Goal: Task Accomplishment & Management: Use online tool/utility

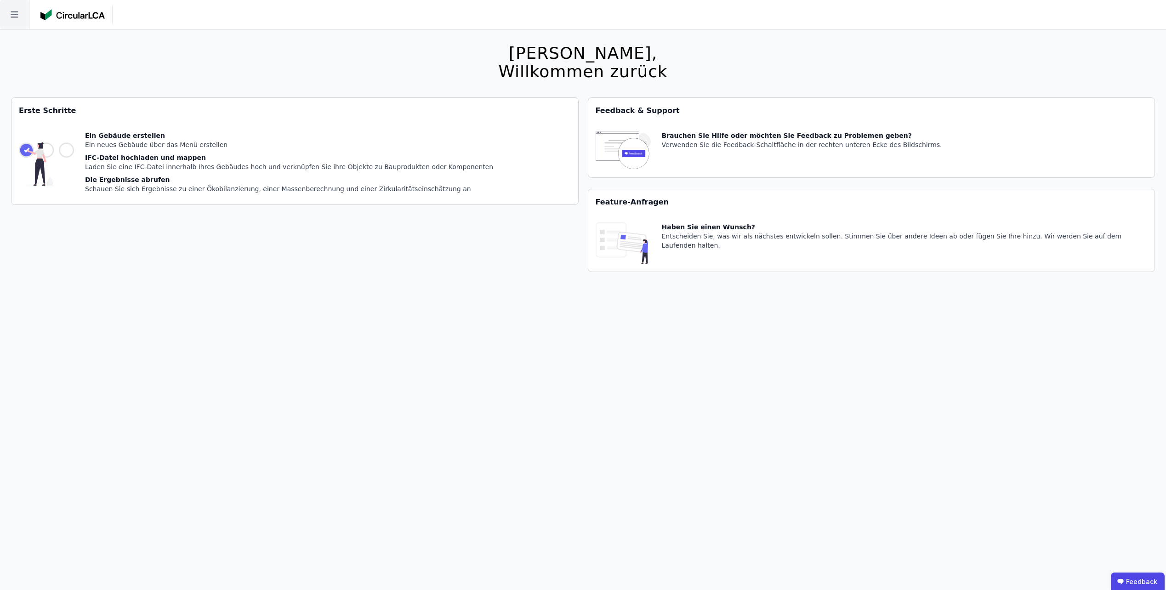
click at [22, 18] on icon at bounding box center [14, 14] width 29 height 29
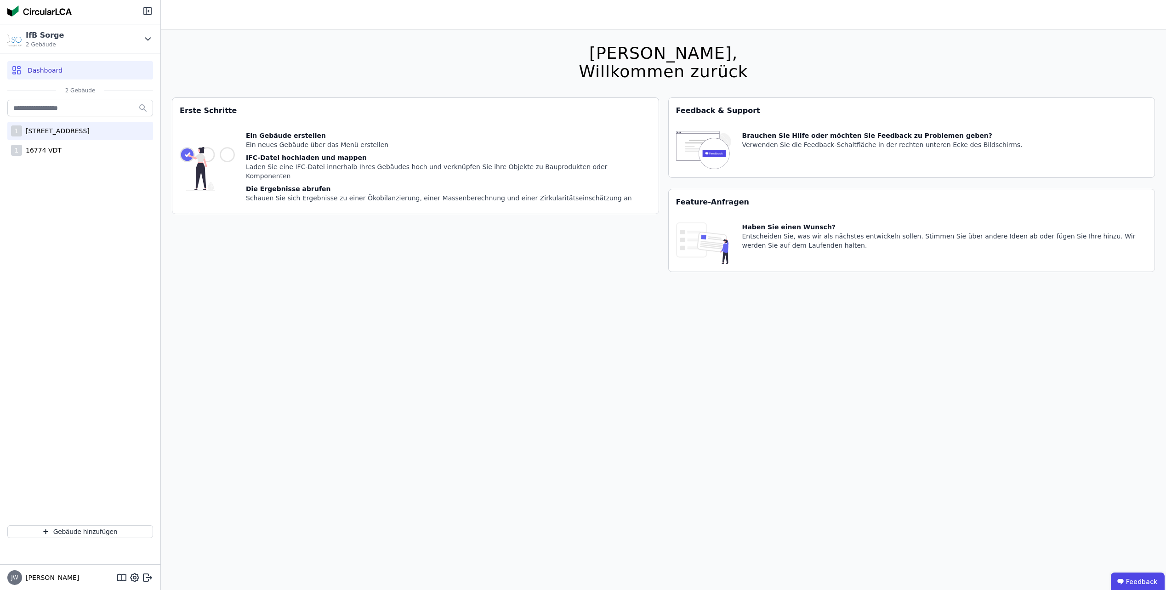
click at [28, 129] on div "[STREET_ADDRESS]" at bounding box center [56, 130] width 68 height 9
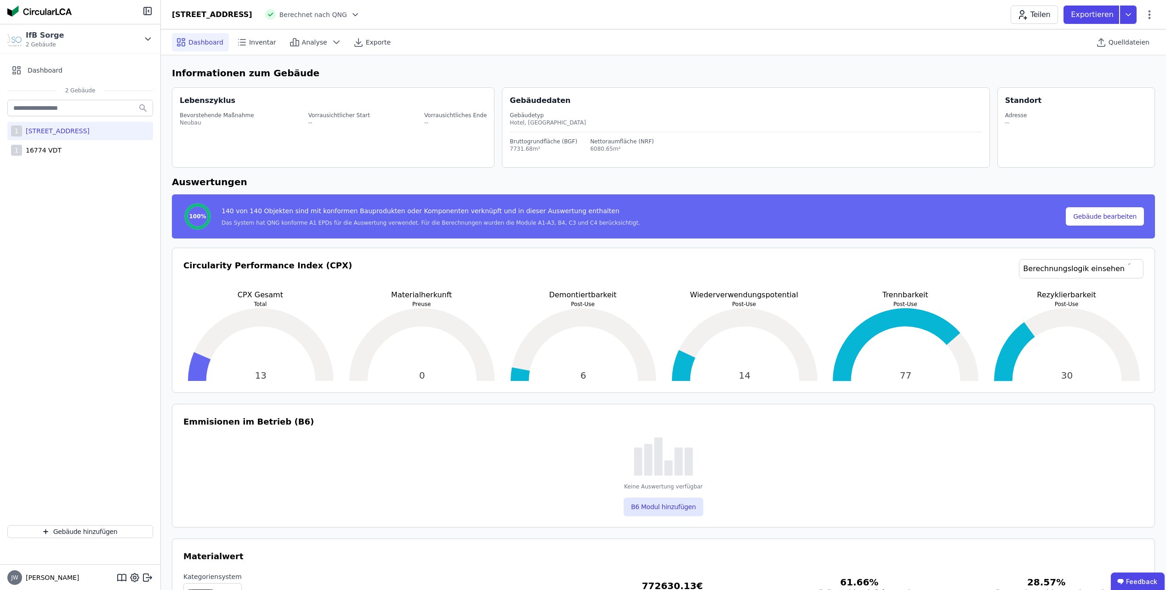
select select "*"
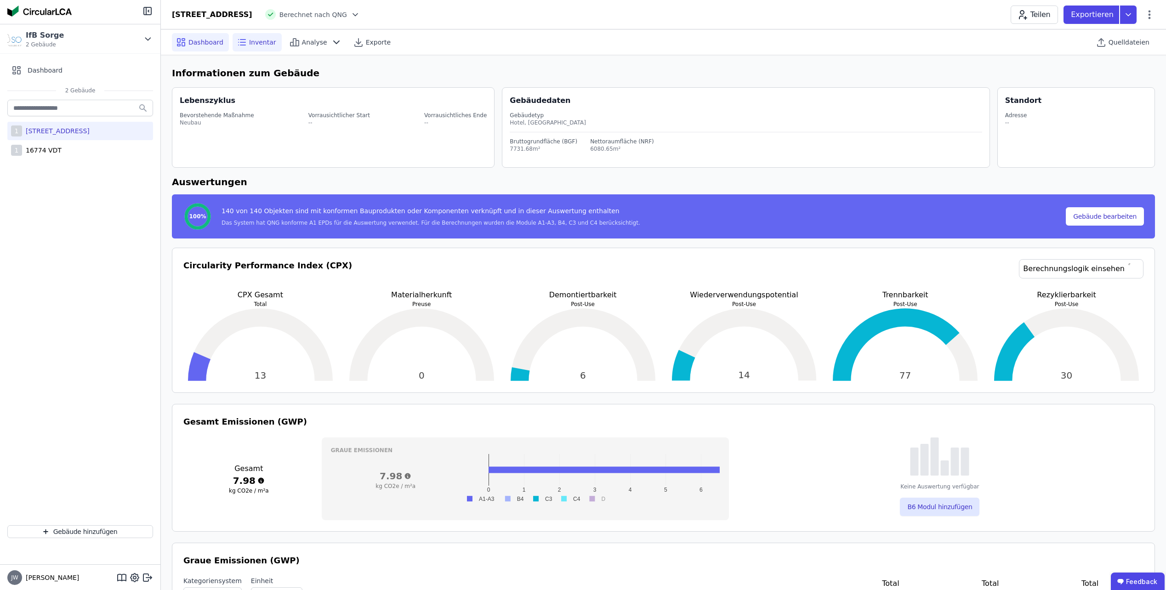
click at [258, 42] on span "Inventar" at bounding box center [262, 42] width 27 height 9
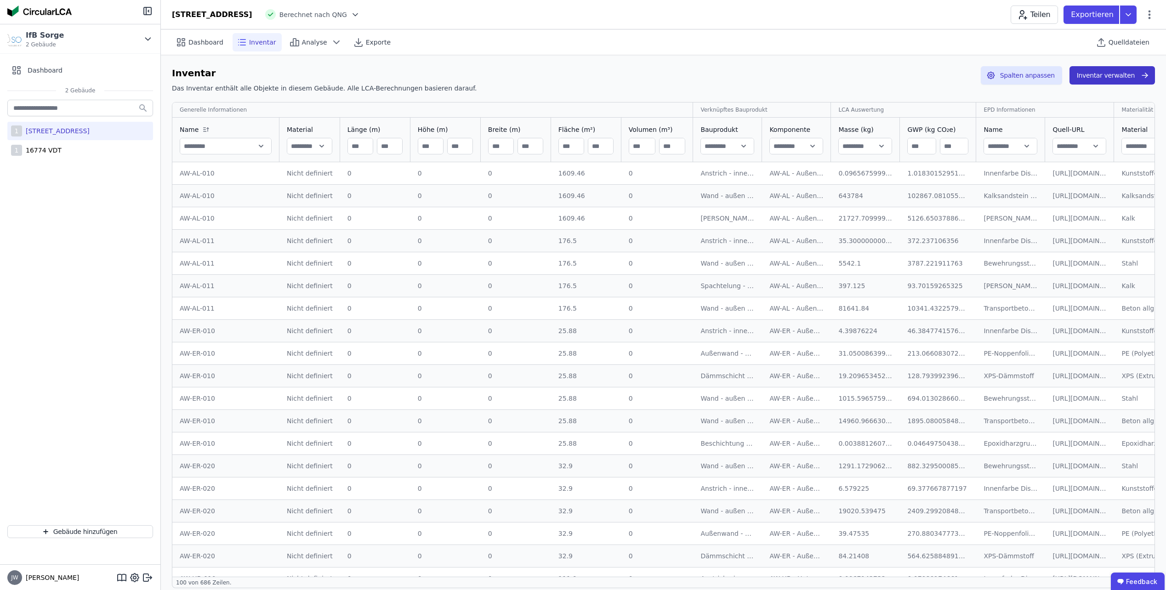
click at [1086, 79] on button "Inventar verwalten" at bounding box center [1112, 75] width 85 height 18
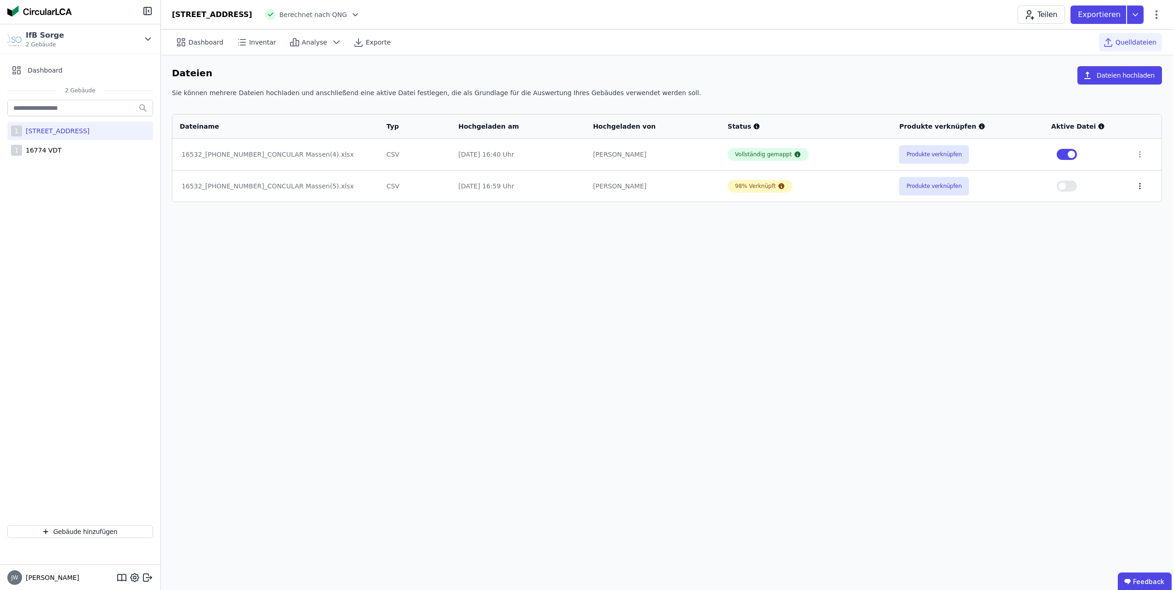
click at [1136, 188] on icon at bounding box center [1140, 186] width 8 height 8
click at [1110, 185] on div "Löschen" at bounding box center [1092, 184] width 92 height 15
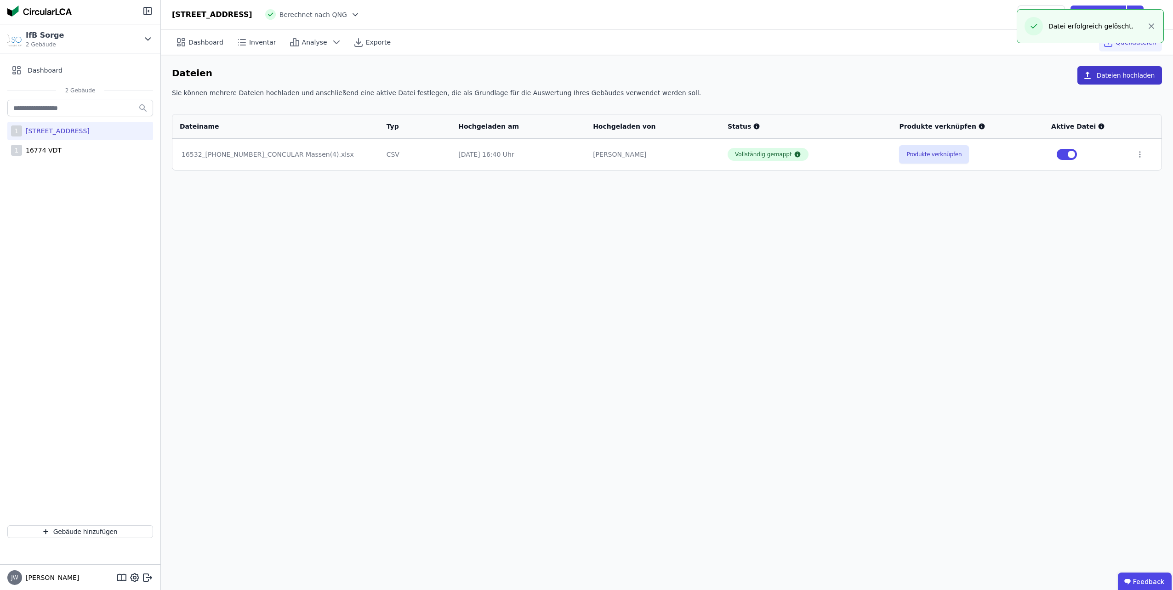
click at [1119, 79] on button "Dateien hochladen" at bounding box center [1119, 75] width 85 height 18
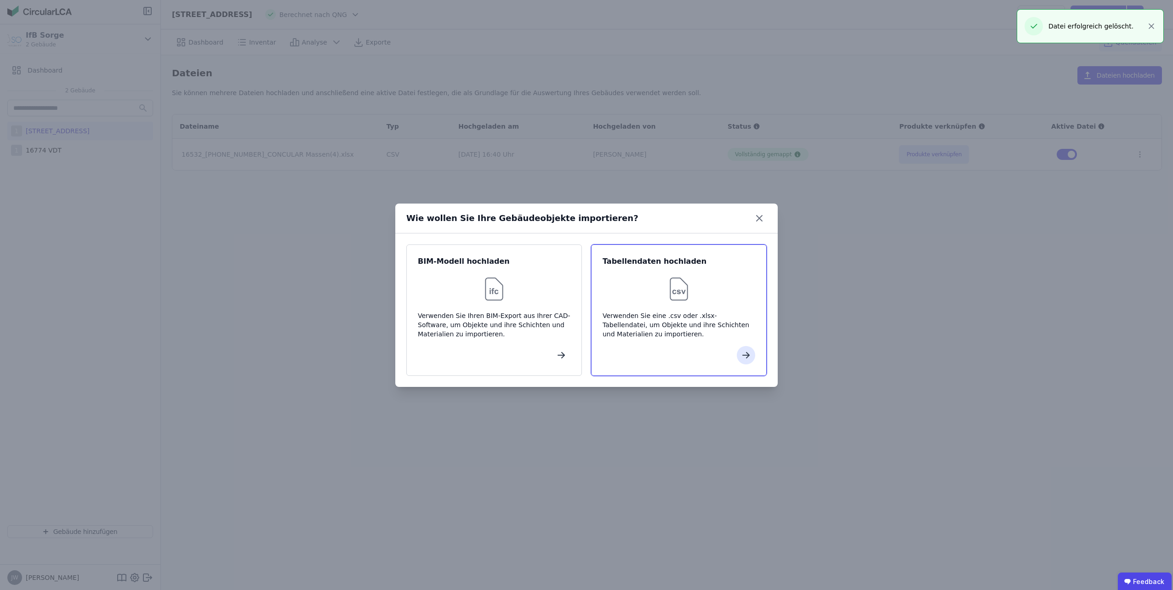
click at [694, 296] on div at bounding box center [679, 288] width 153 height 29
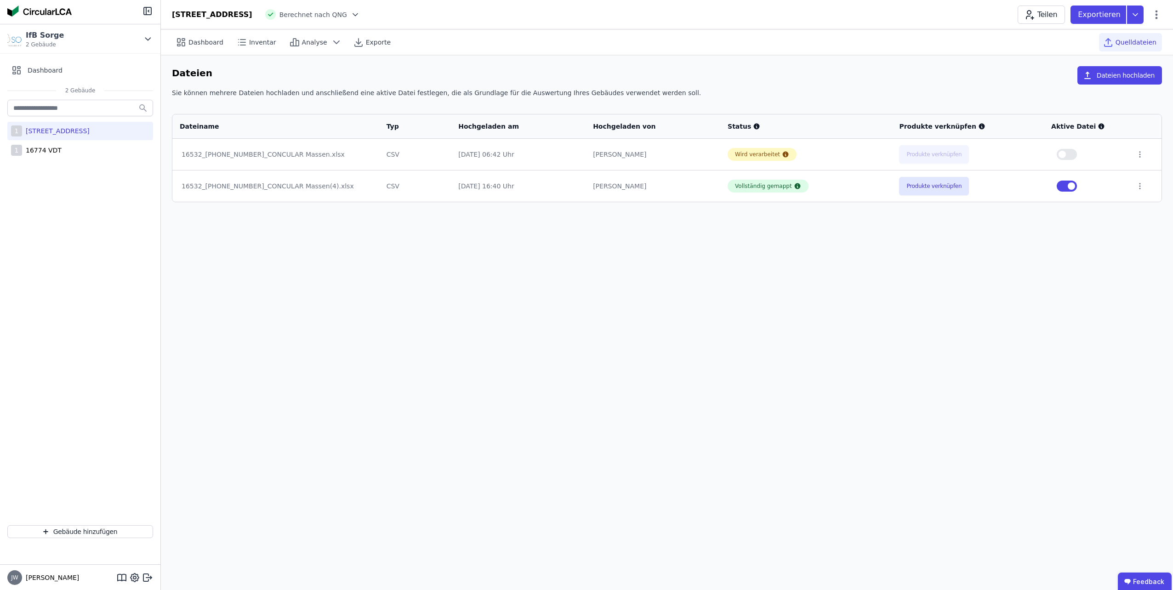
click at [1066, 187] on button "button" at bounding box center [1067, 186] width 20 height 11
click at [1137, 186] on icon at bounding box center [1140, 186] width 8 height 8
click at [1109, 183] on div "Löschen" at bounding box center [1092, 184] width 92 height 15
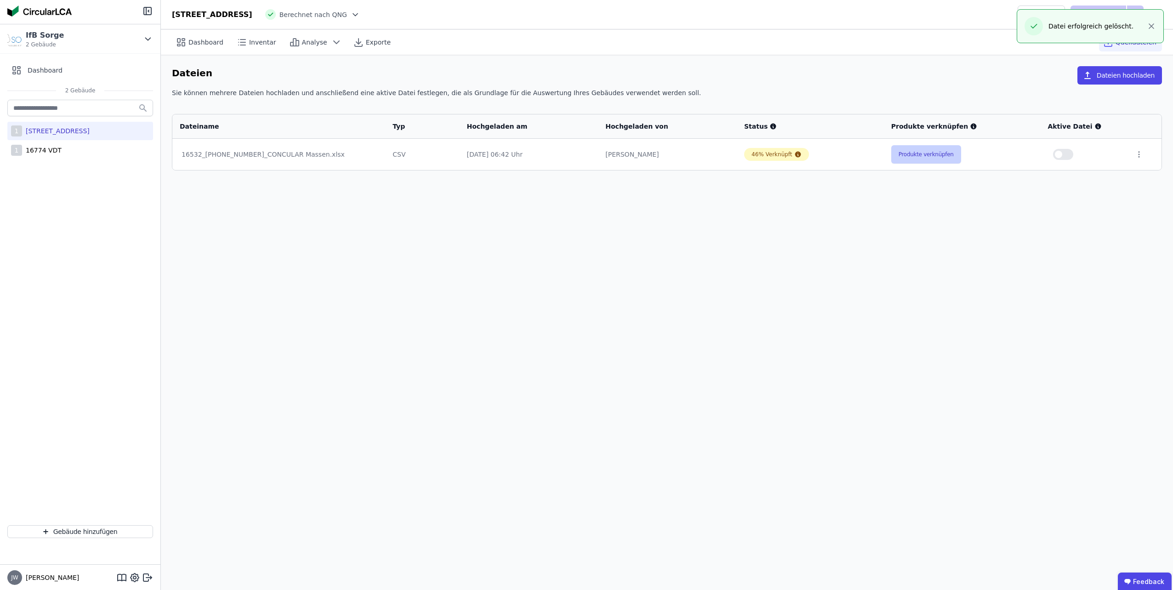
click at [931, 155] on button "Produkte verknüpfen" at bounding box center [926, 154] width 70 height 18
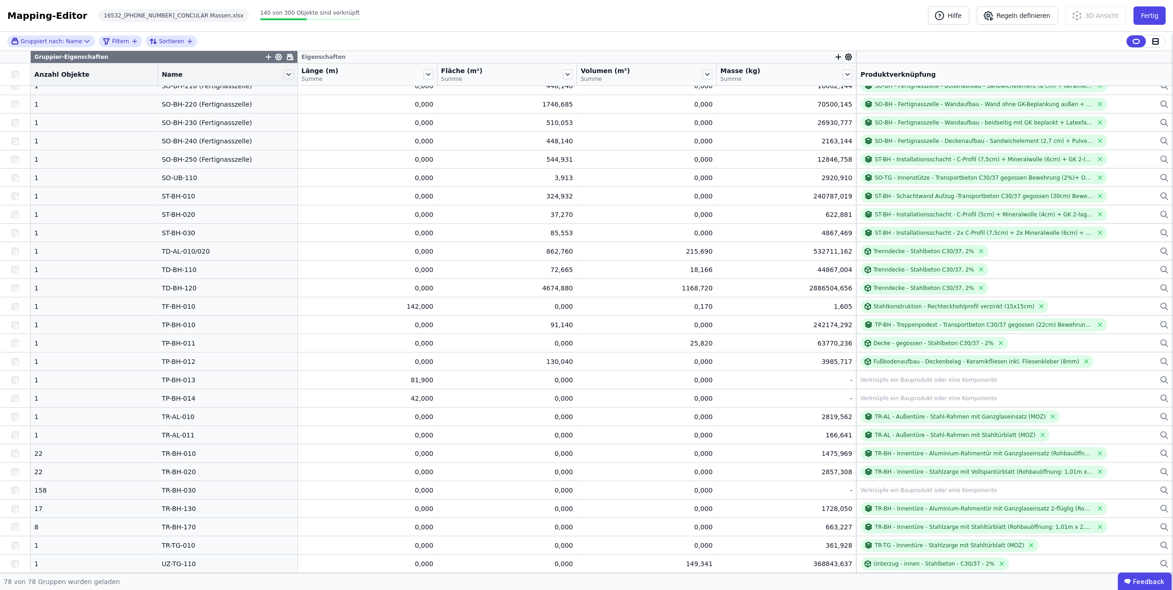
scroll to position [947, 0]
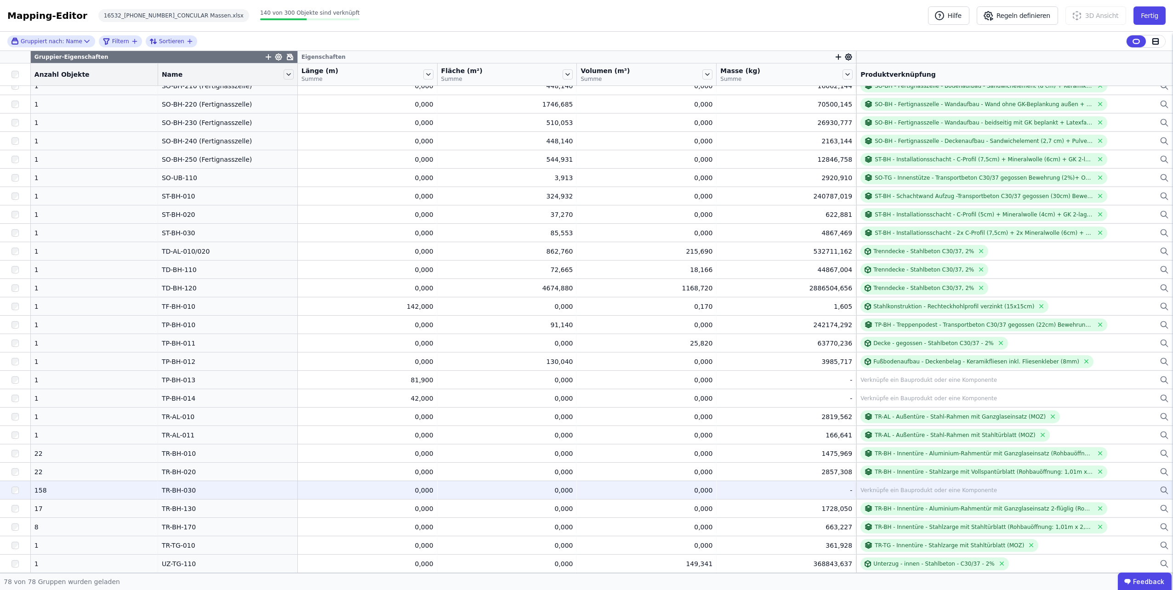
click at [926, 489] on div "Verknüpfe ein Bauprodukt oder eine Komponente" at bounding box center [929, 490] width 137 height 7
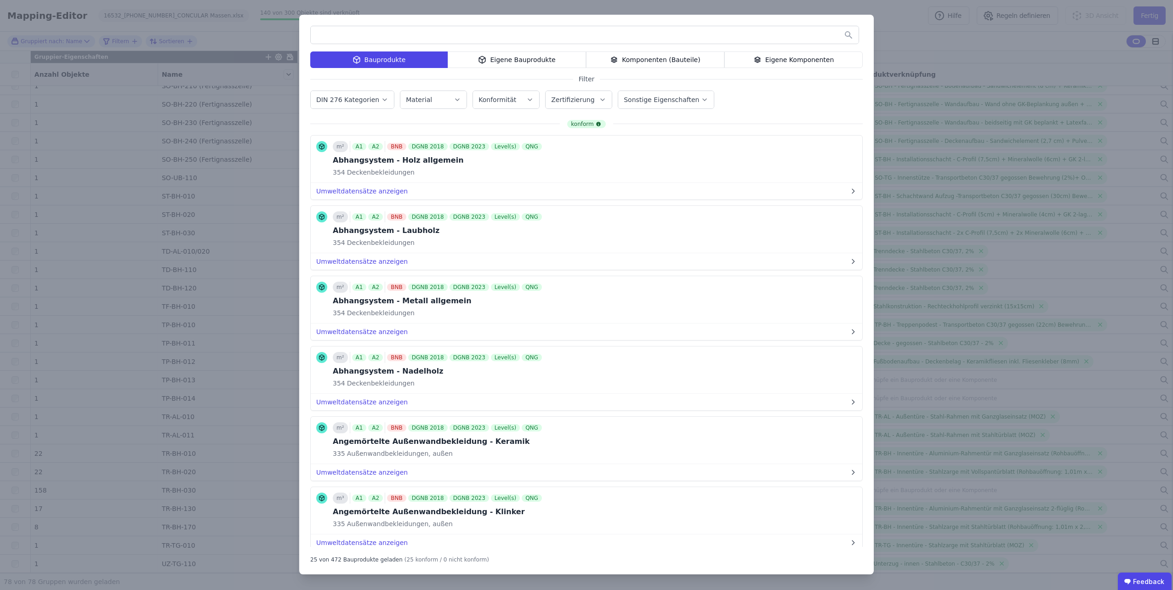
click at [751, 63] on div "Eigene Komponenten" at bounding box center [793, 59] width 138 height 17
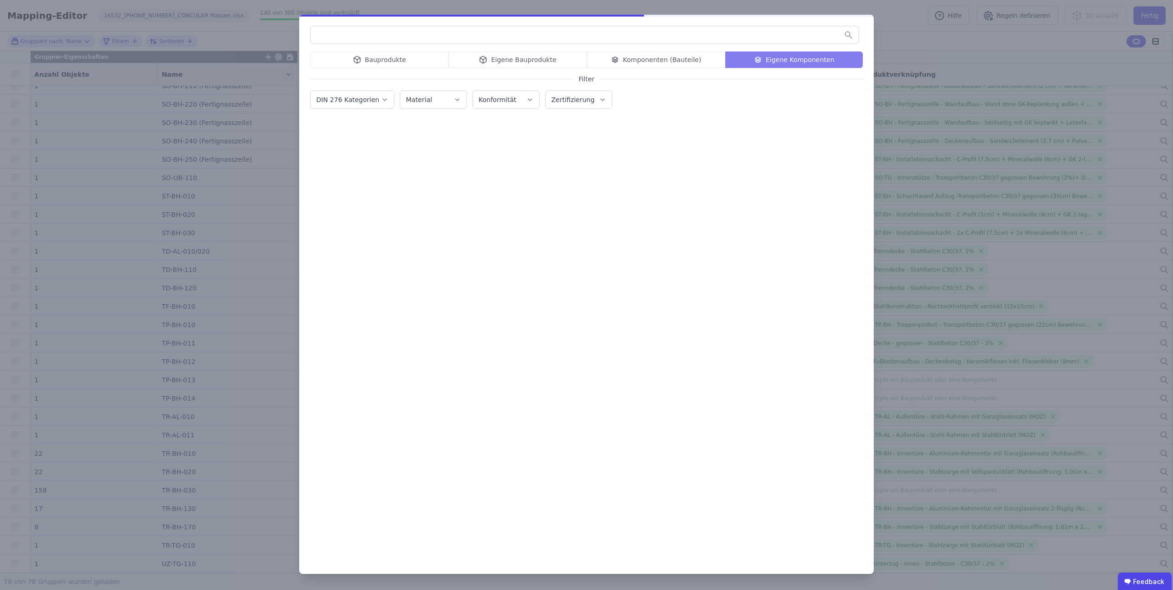
click at [664, 33] on input "text" at bounding box center [585, 35] width 548 height 17
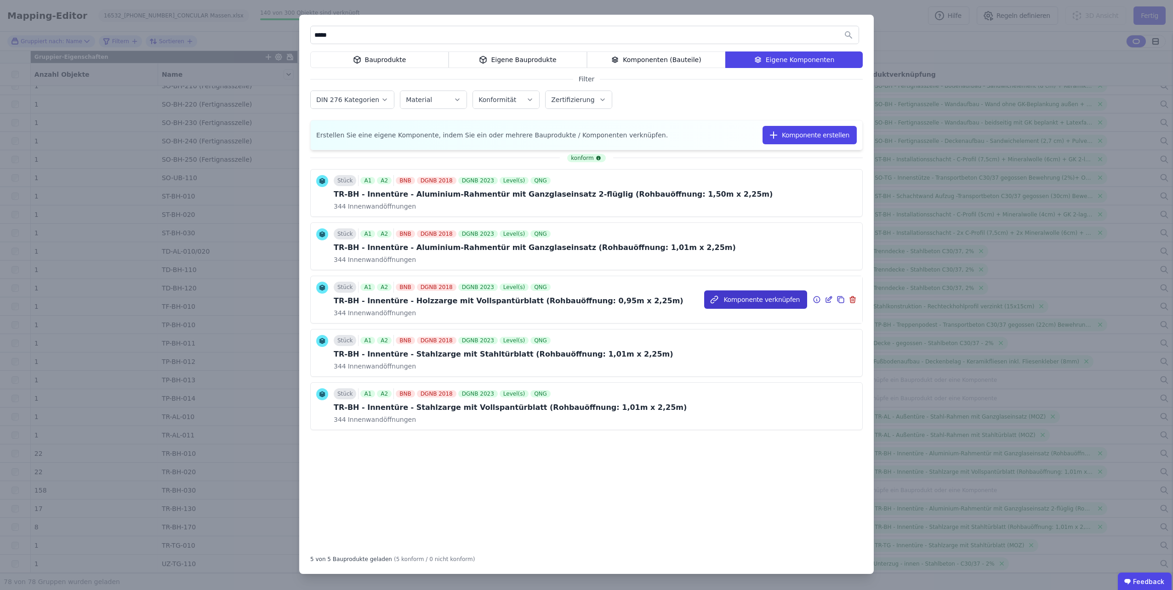
type input "*****"
click at [730, 301] on button "Komponente verknüpfen" at bounding box center [755, 300] width 103 height 18
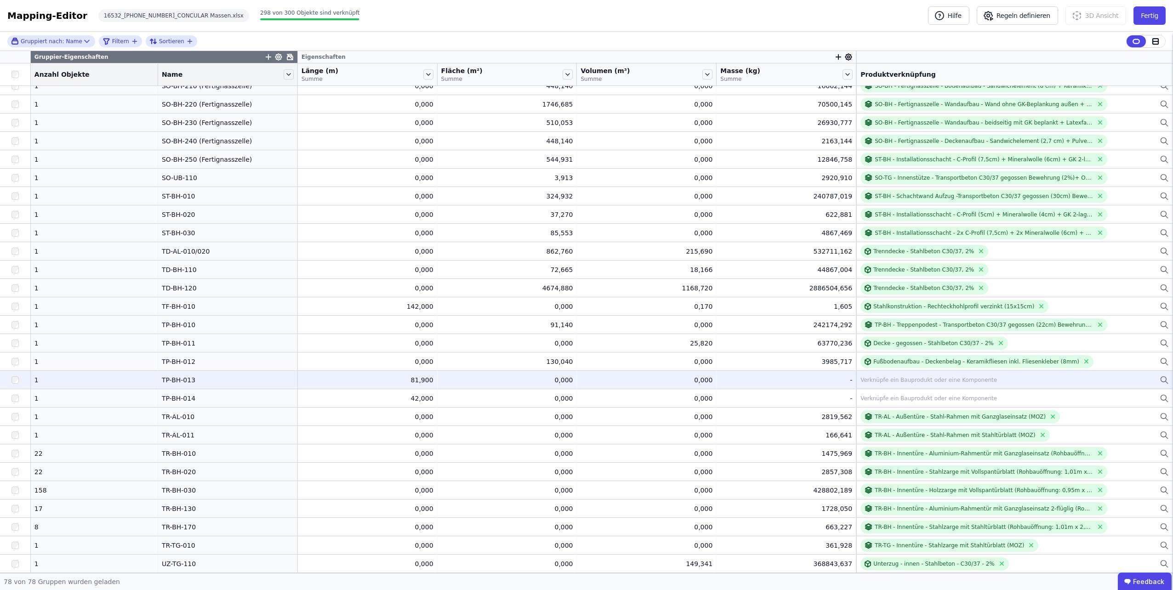
click at [916, 385] on div "Verknüpfe ein Bauprodukt oder eine Komponente" at bounding box center [1015, 380] width 308 height 11
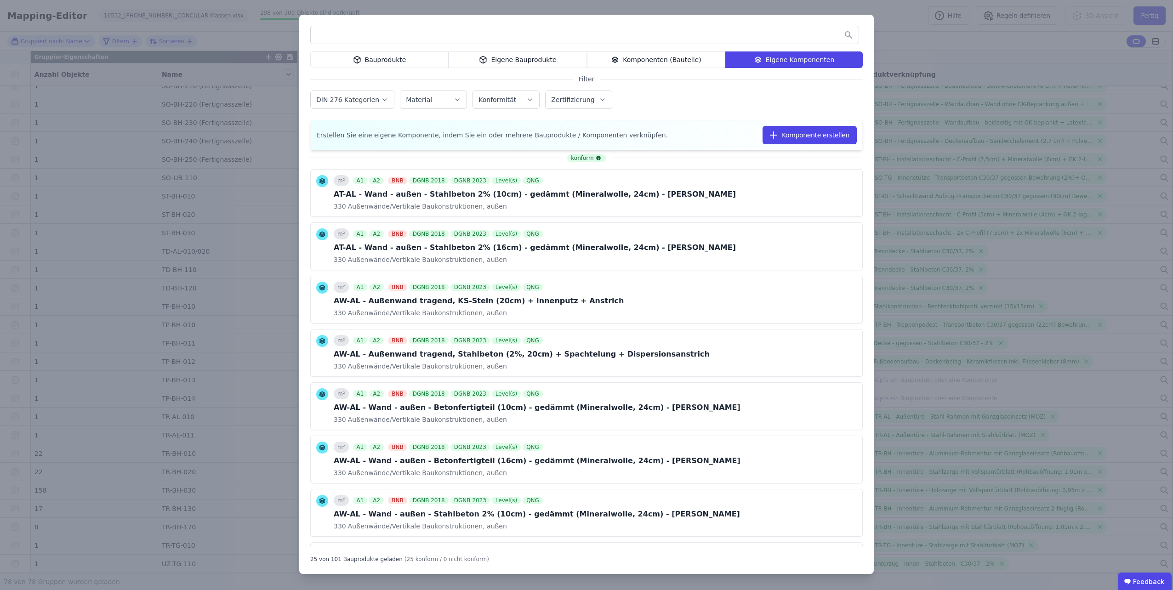
click at [483, 59] on div "Eigene Bauprodukte" at bounding box center [518, 59] width 138 height 17
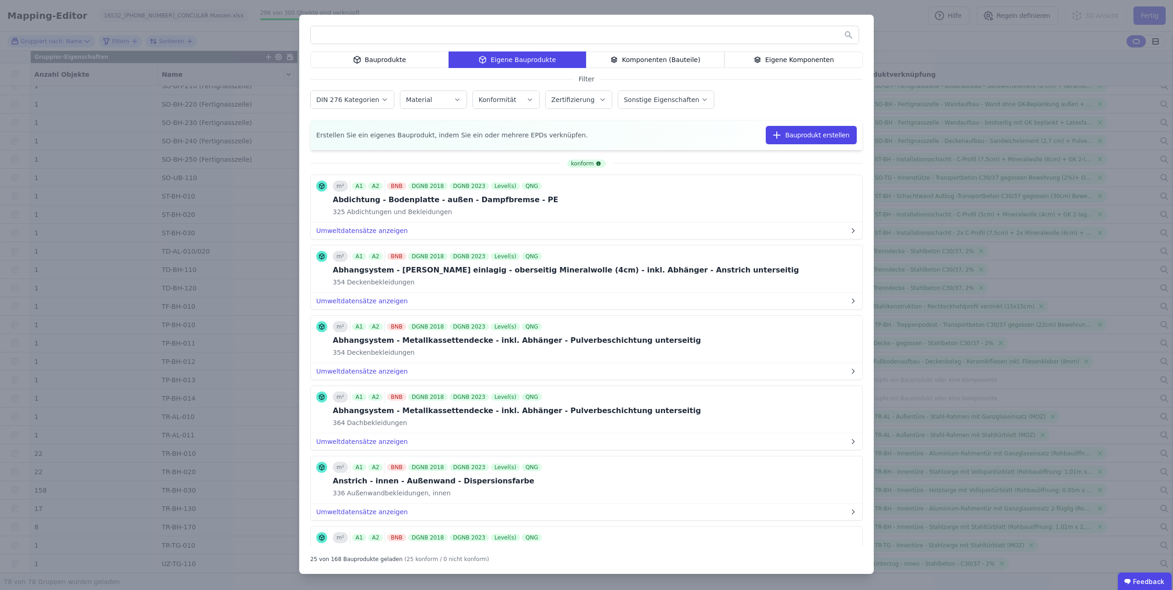
click at [462, 35] on input "text" at bounding box center [585, 35] width 548 height 17
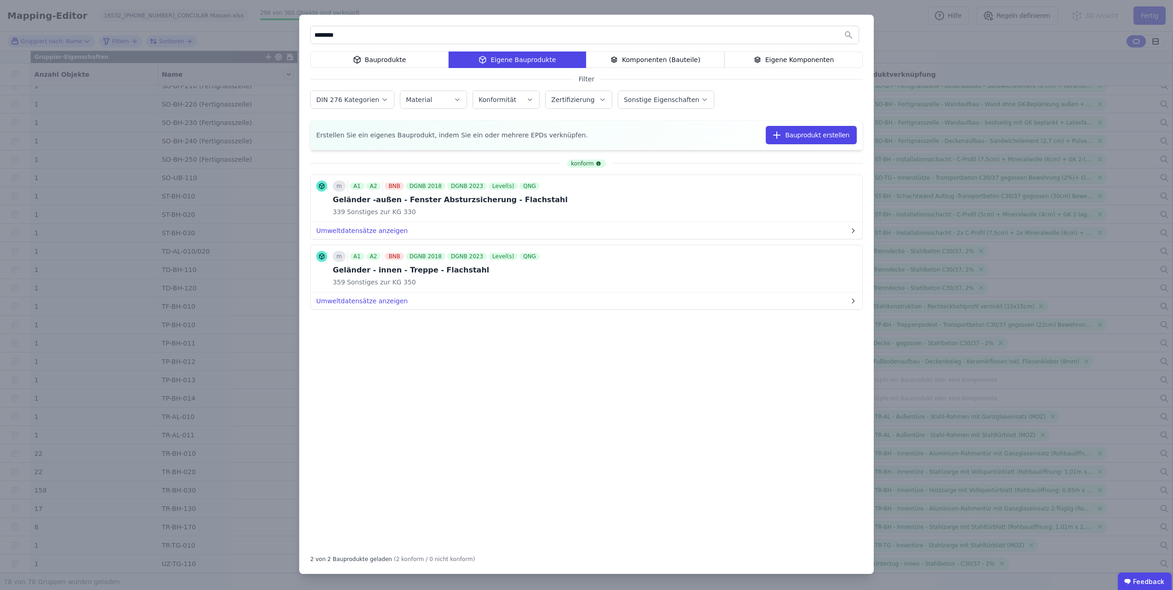
drag, startPoint x: 352, startPoint y: 36, endPoint x: 314, endPoint y: 31, distance: 38.0
click at [314, 31] on input "********" at bounding box center [585, 35] width 548 height 17
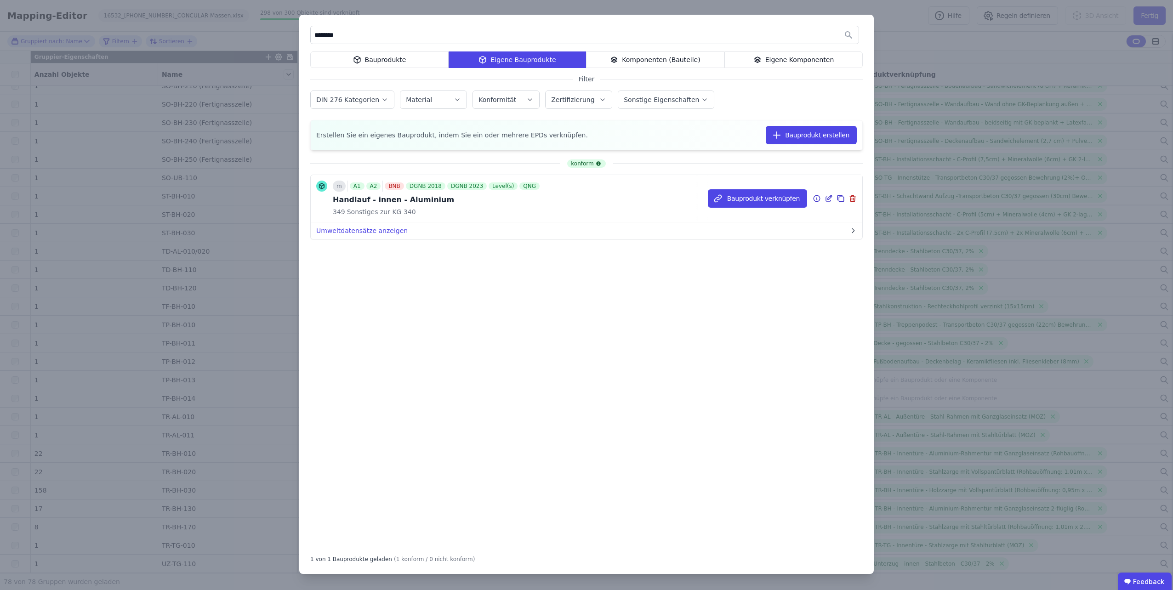
type input "********"
click at [817, 198] on icon at bounding box center [817, 198] width 8 height 11
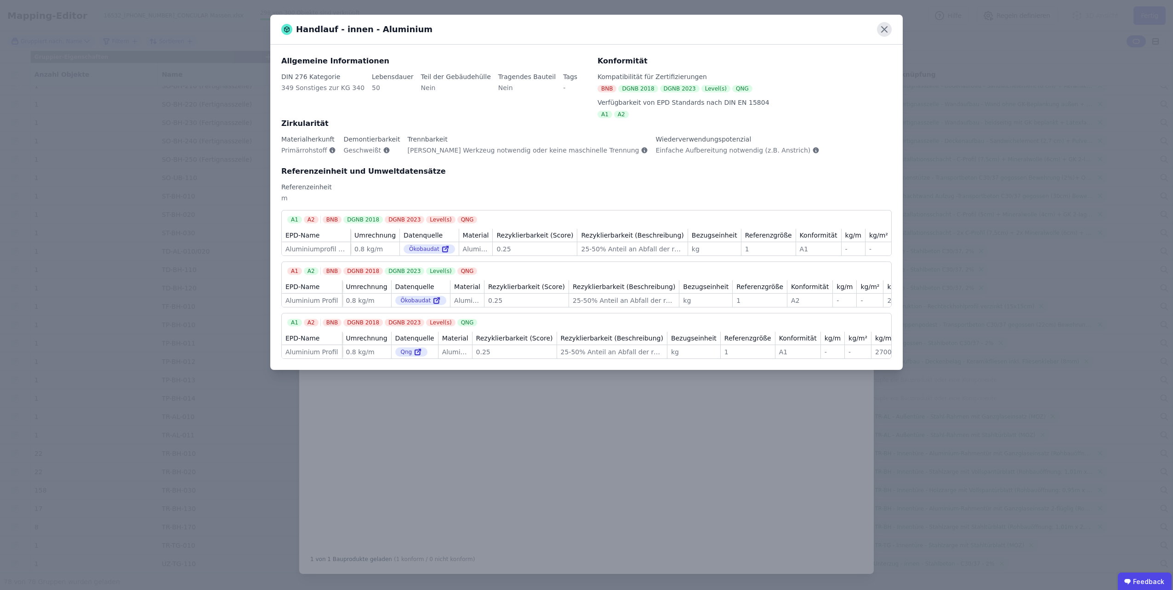
click at [886, 33] on icon at bounding box center [884, 29] width 15 height 15
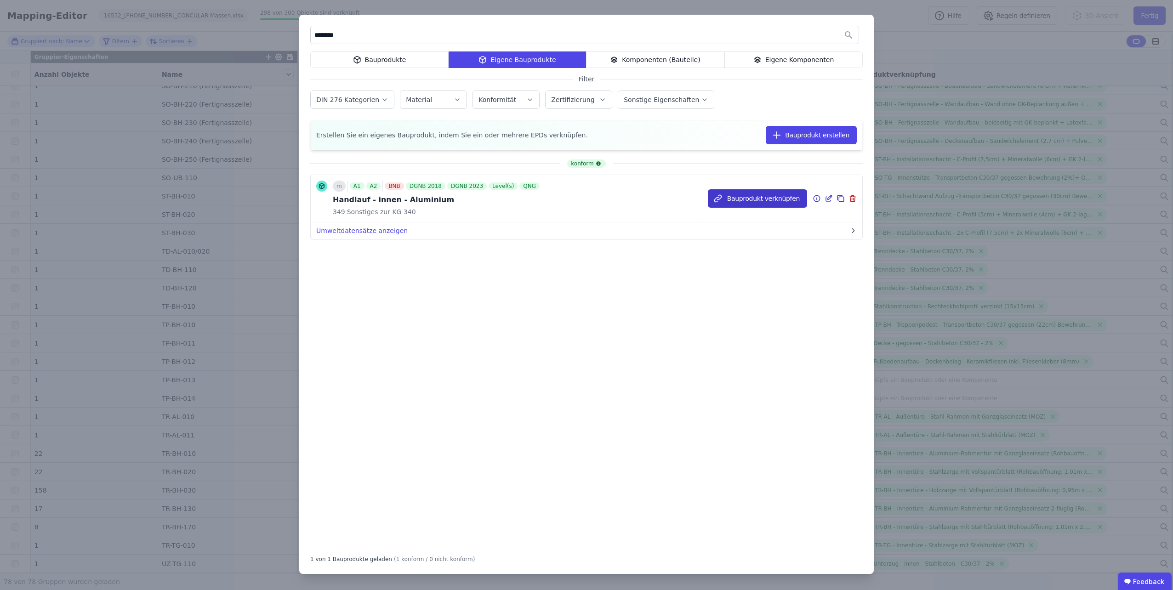
click at [739, 194] on button "Bauprodukt verknüpfen" at bounding box center [757, 198] width 99 height 18
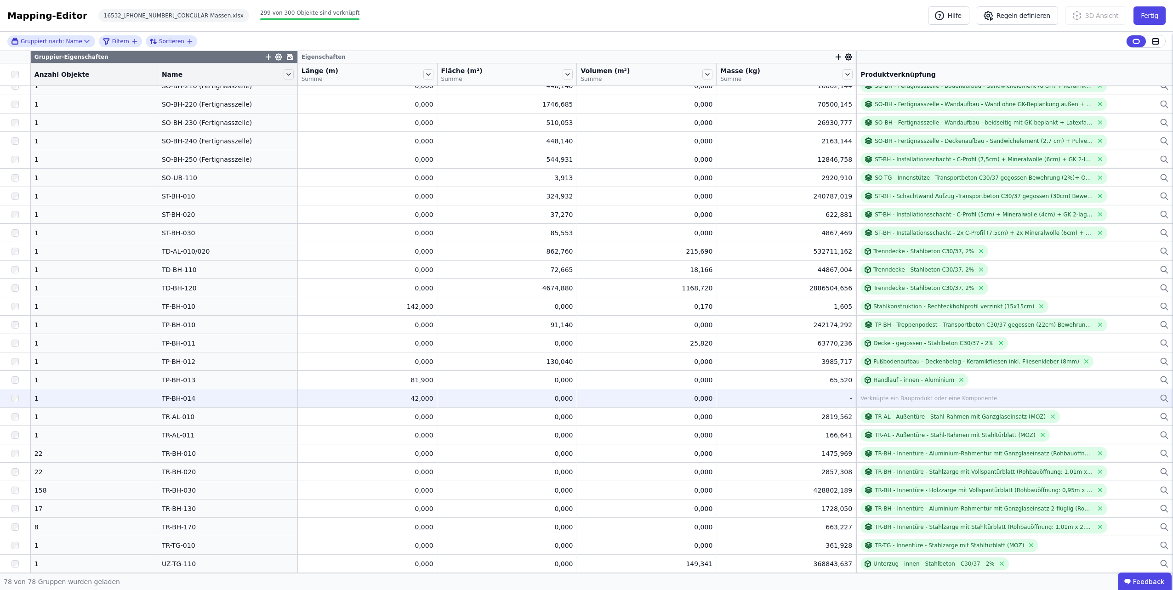
click at [869, 399] on div "Verknüpfe ein Bauprodukt oder eine Komponente" at bounding box center [929, 398] width 137 height 7
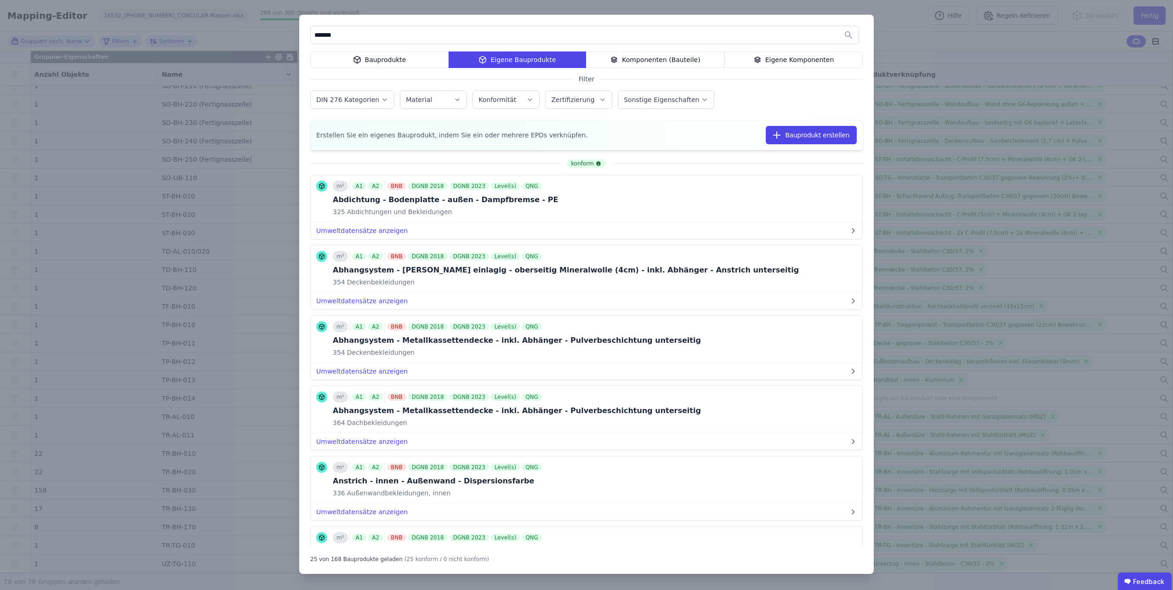
type input "********"
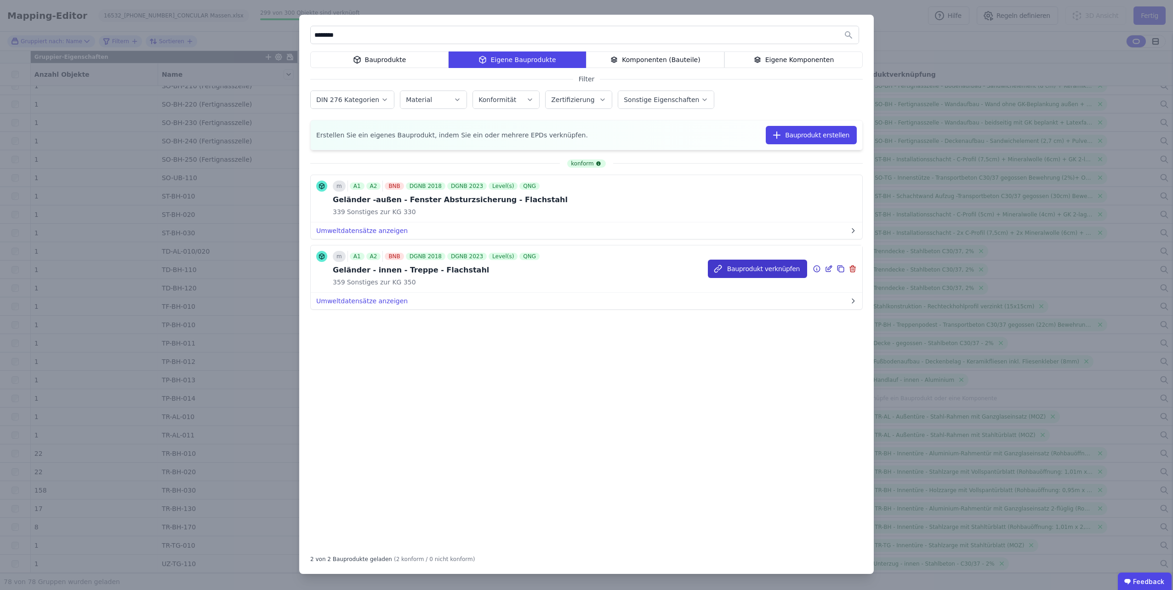
click at [750, 269] on button "Bauprodukt verknüpfen" at bounding box center [757, 269] width 99 height 18
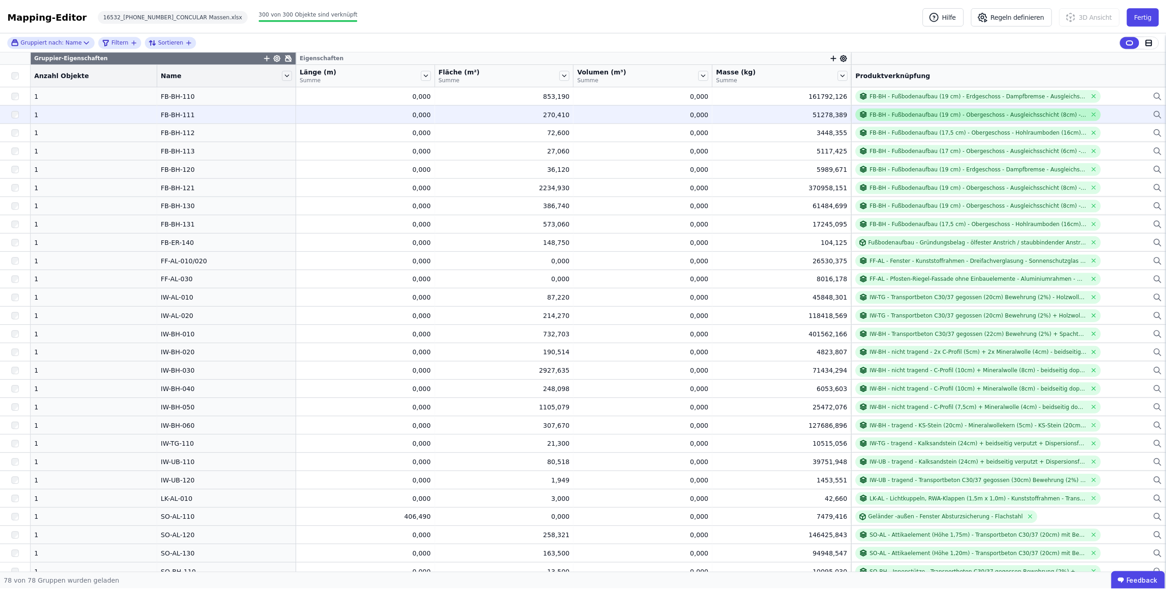
scroll to position [304, 0]
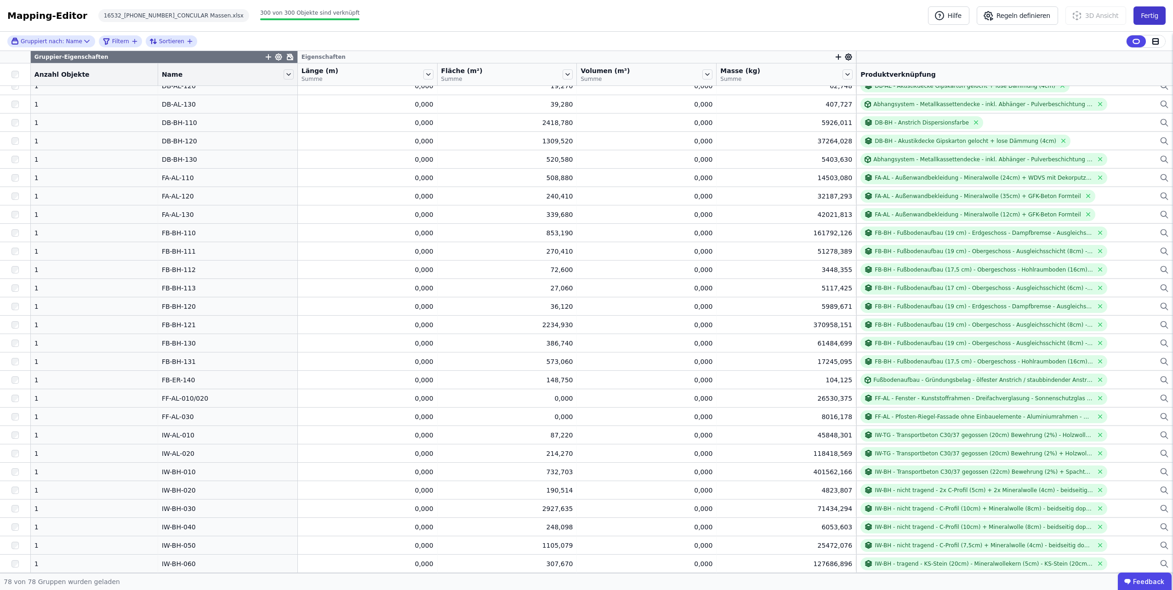
click at [1149, 15] on button "Fertig" at bounding box center [1150, 15] width 32 height 18
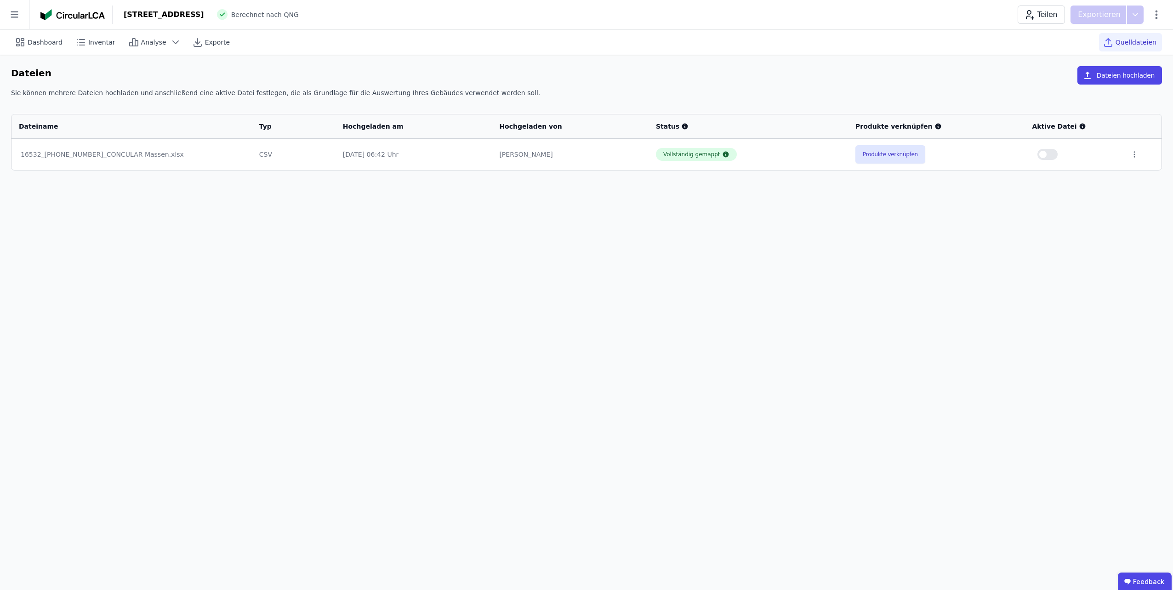
click at [1044, 153] on span "button" at bounding box center [1042, 154] width 7 height 7
click at [46, 46] on span "Dashboard" at bounding box center [45, 42] width 35 height 9
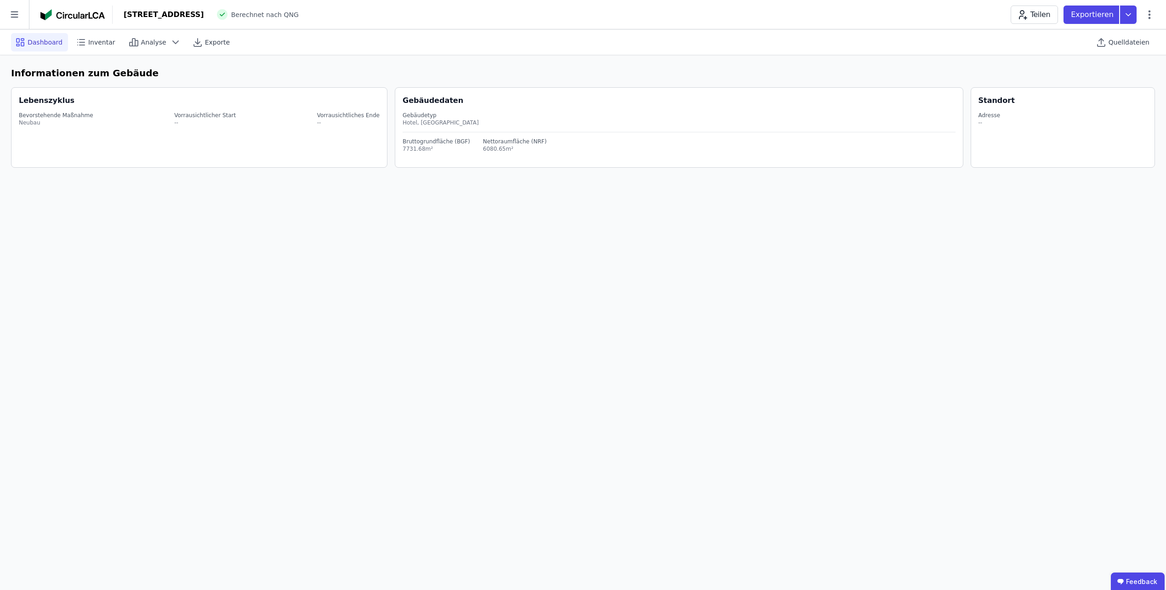
select select "*"
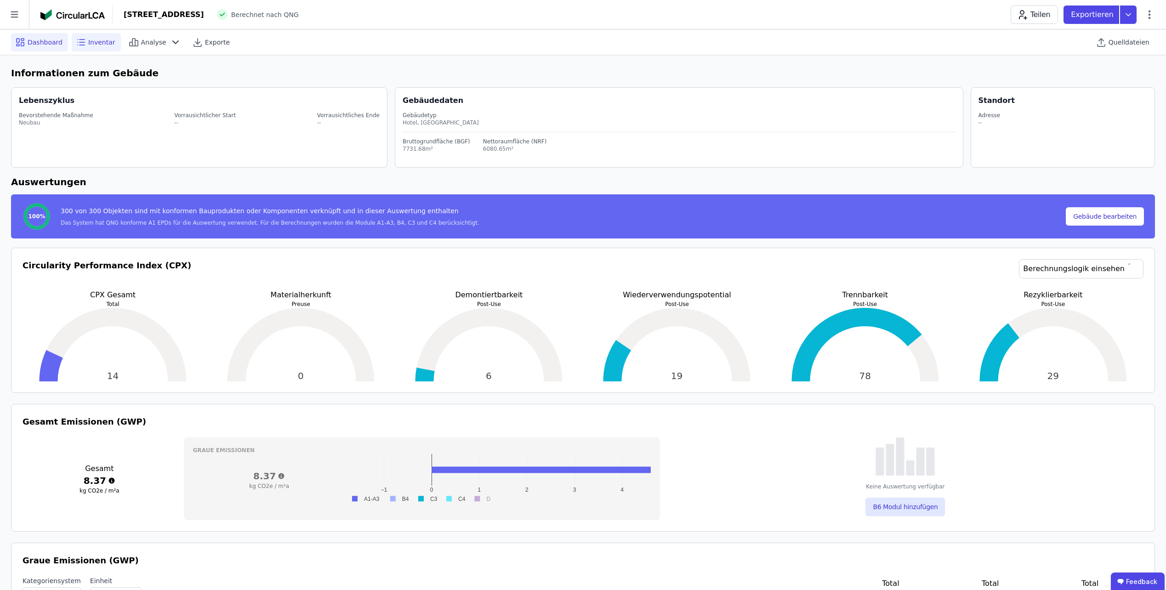
click at [97, 43] on span "Inventar" at bounding box center [101, 42] width 27 height 9
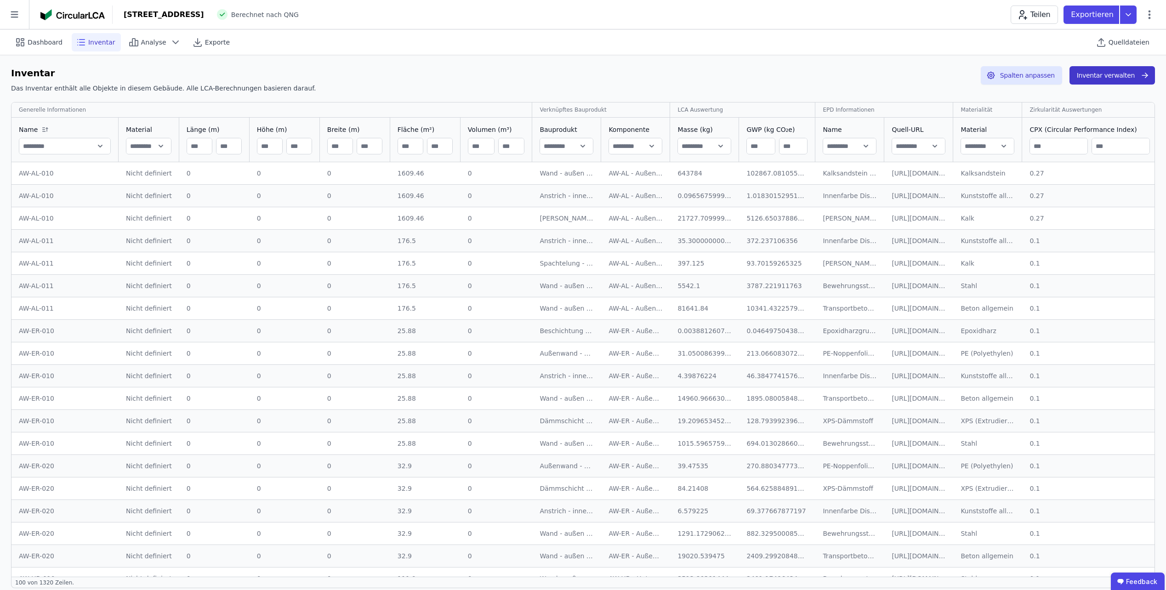
click at [1090, 80] on button "Inventar verwalten" at bounding box center [1112, 75] width 85 height 18
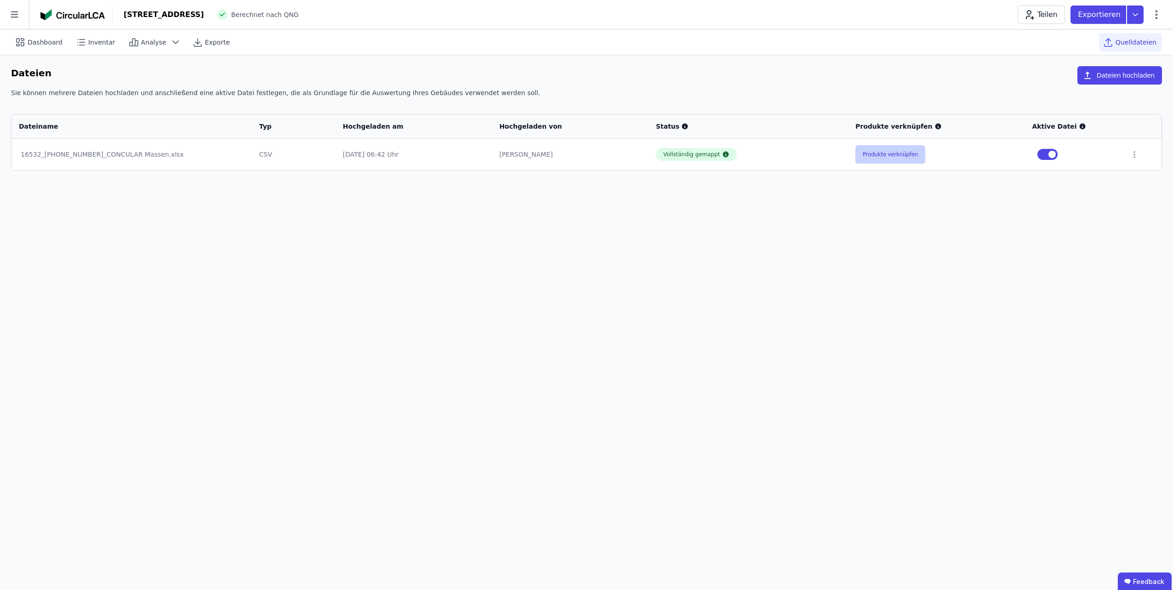
click at [889, 151] on button "Produkte verknüpfen" at bounding box center [890, 154] width 70 height 18
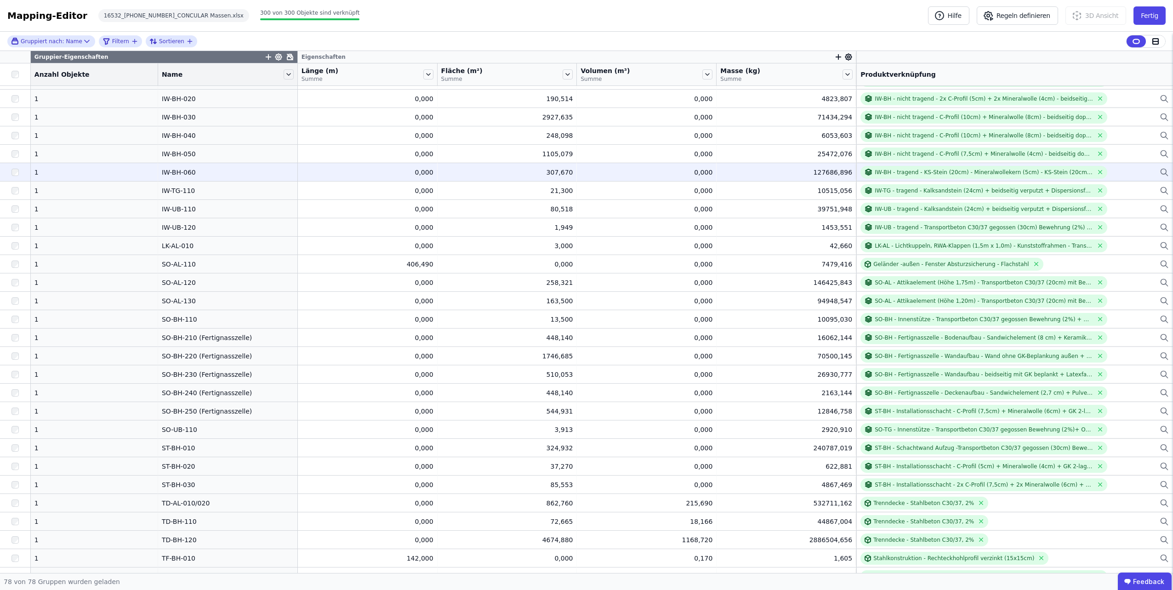
scroll to position [833, 0]
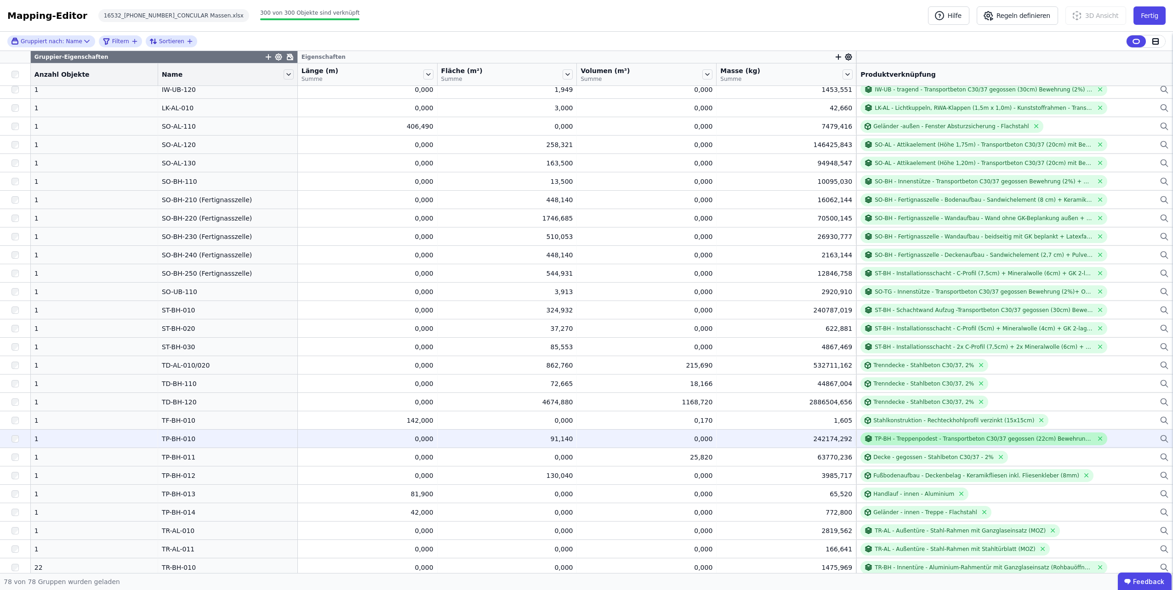
click at [875, 438] on div "TP-BH - Treppenpodest - Transportbeton C30/37 gegossen (22cm) Bewehrung (2%) + …" at bounding box center [984, 438] width 218 height 7
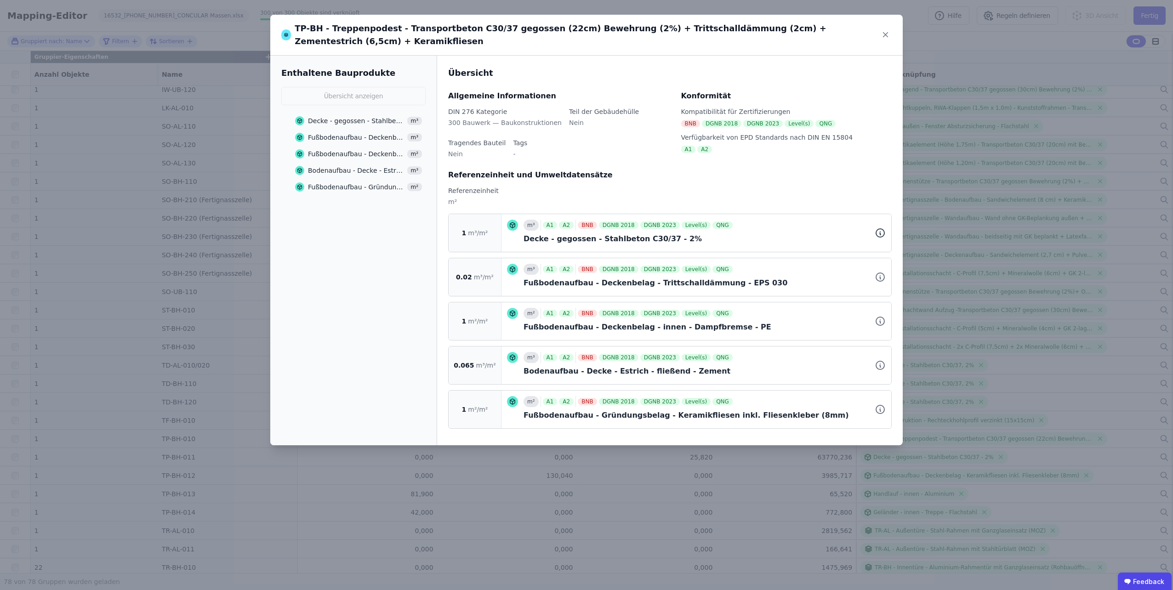
click at [878, 228] on icon at bounding box center [880, 233] width 11 height 11
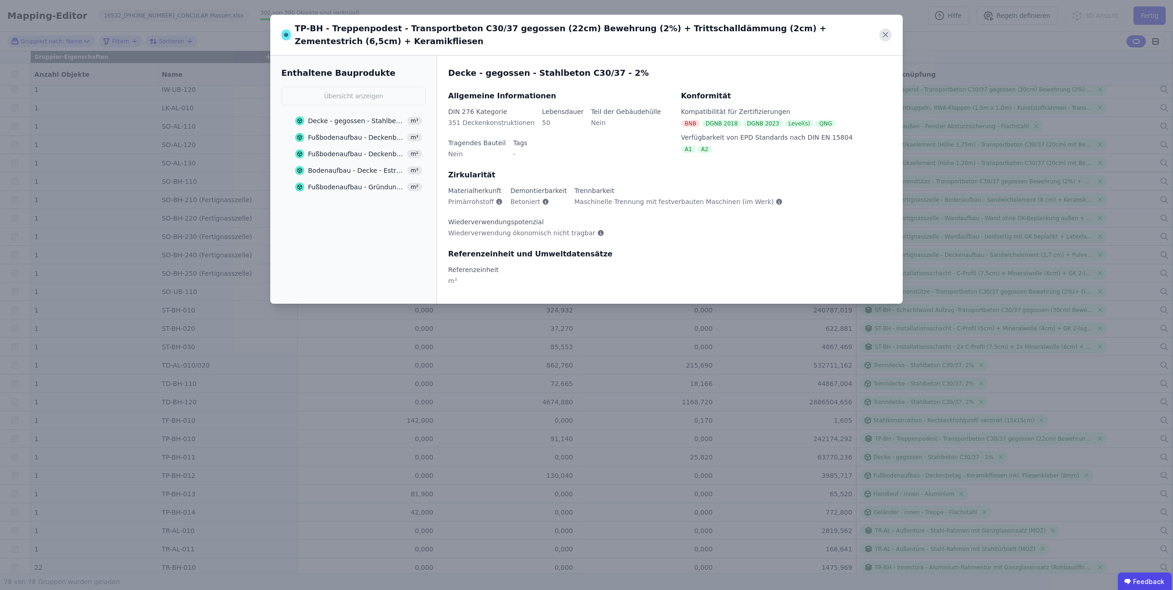
click at [884, 30] on icon at bounding box center [885, 34] width 12 height 12
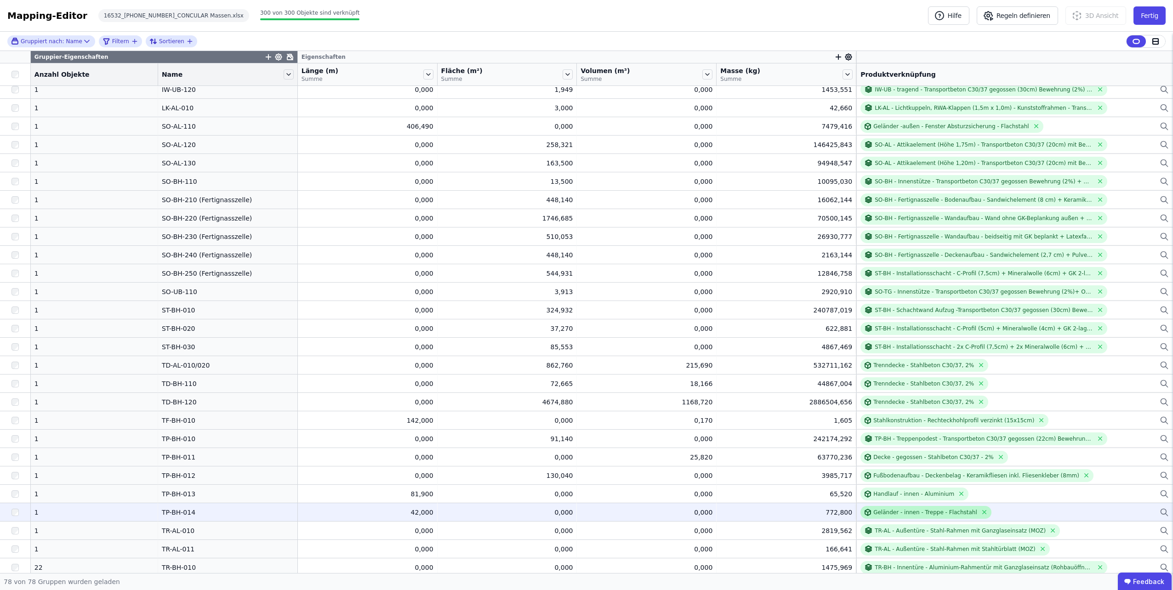
click at [923, 514] on div "Geländer - innen - Treppe - Flachstahl" at bounding box center [925, 512] width 104 height 7
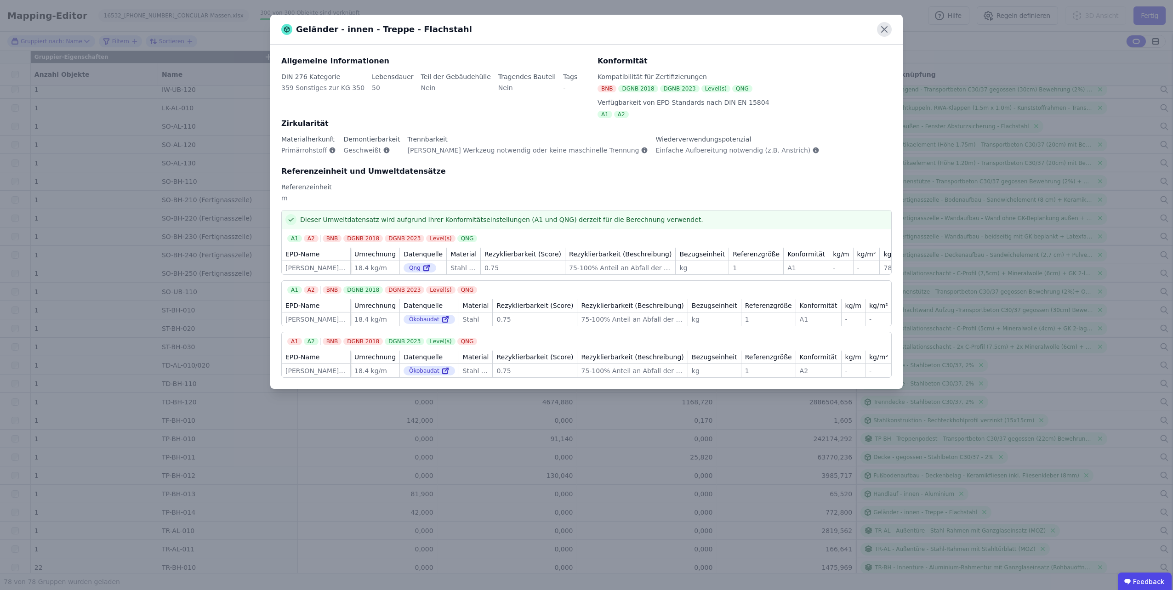
click at [882, 29] on icon at bounding box center [884, 29] width 15 height 15
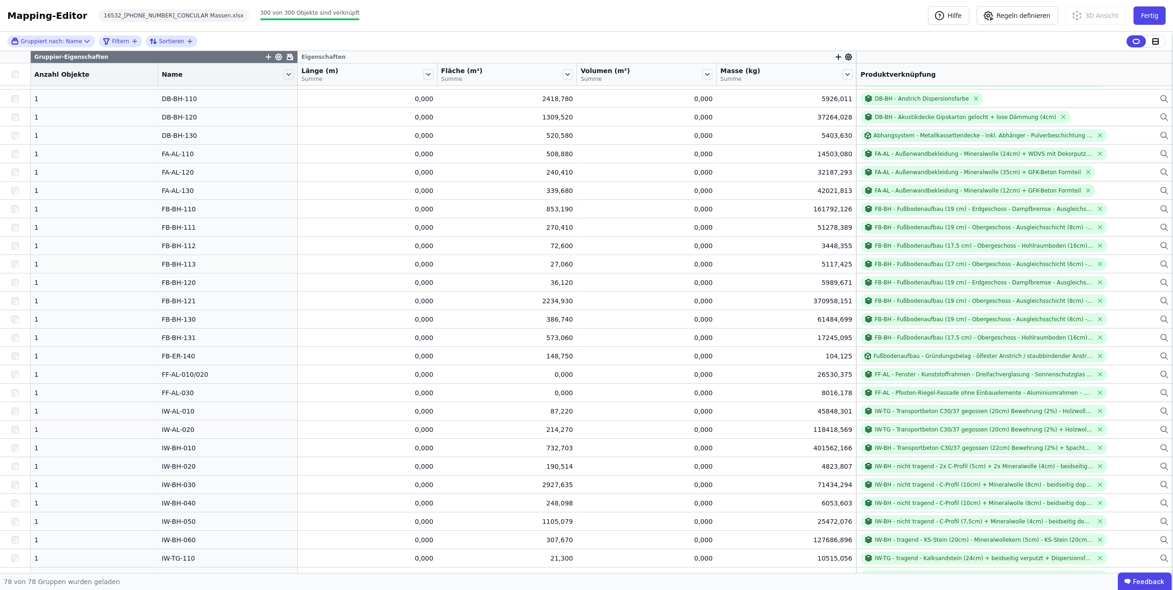
scroll to position [236, 0]
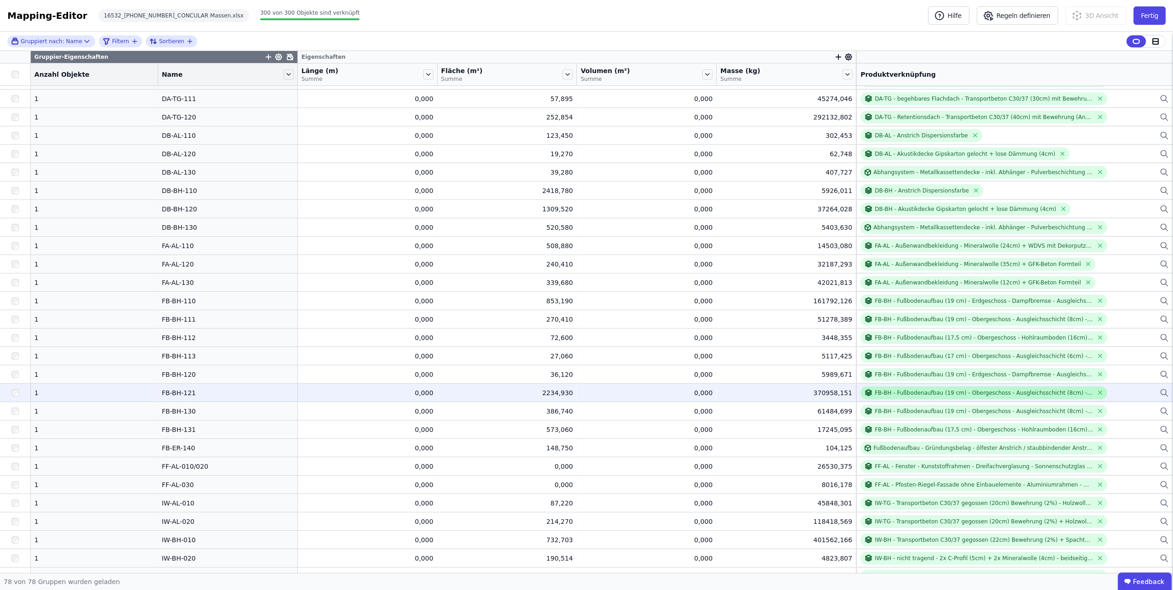
click at [883, 395] on div "FB-BH - Fußbodenaufbau (19 cm) - Obergeschoss - Ausgleichsschicht (8cm) - Tritt…" at bounding box center [984, 392] width 218 height 7
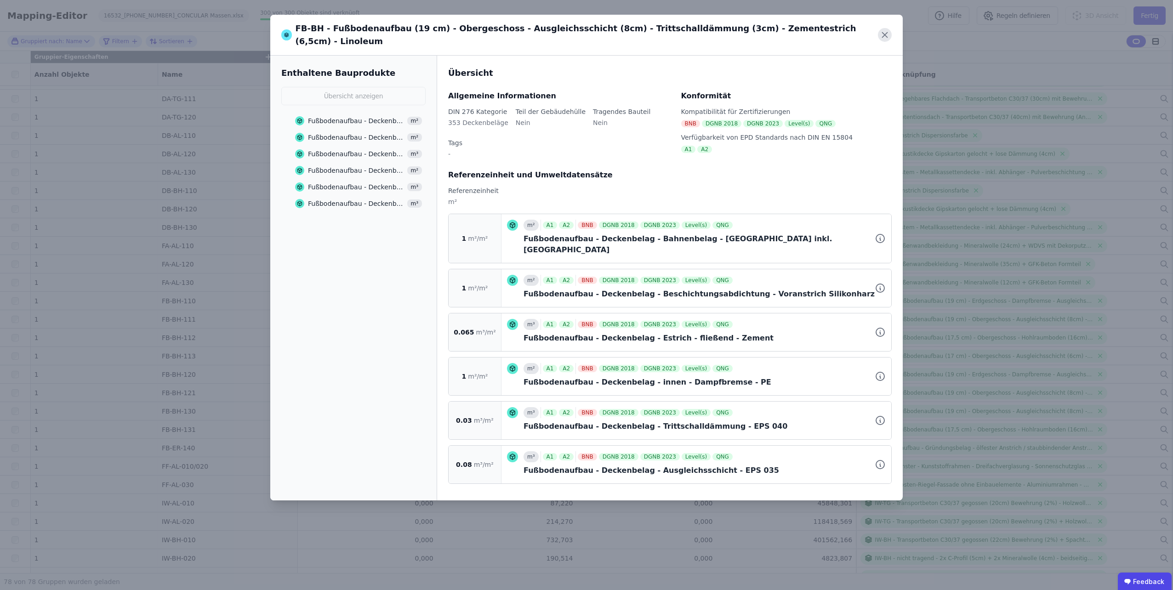
click at [888, 28] on icon at bounding box center [885, 35] width 14 height 14
